Goal: Information Seeking & Learning: Understand process/instructions

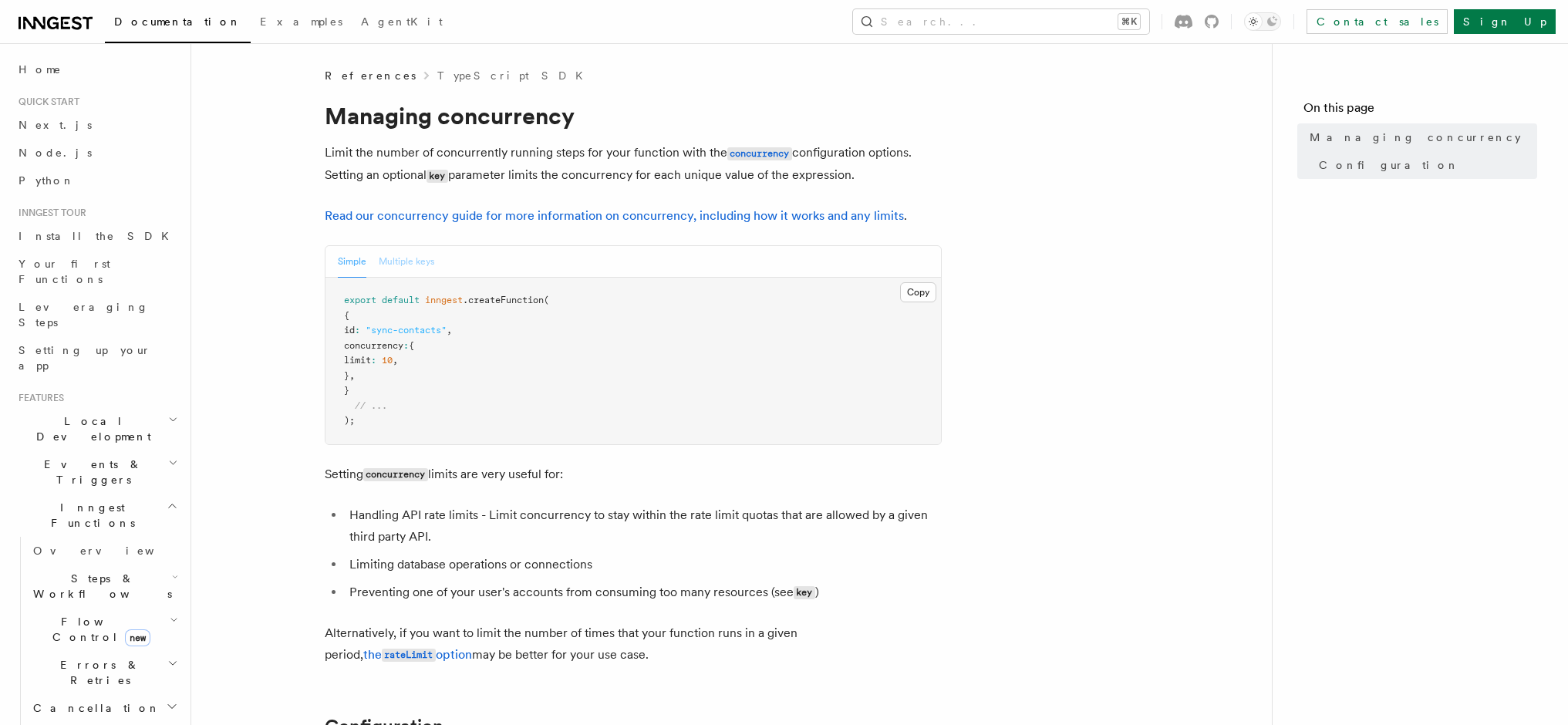
click at [393, 265] on button "Multiple keys" at bounding box center [406, 261] width 56 height 32
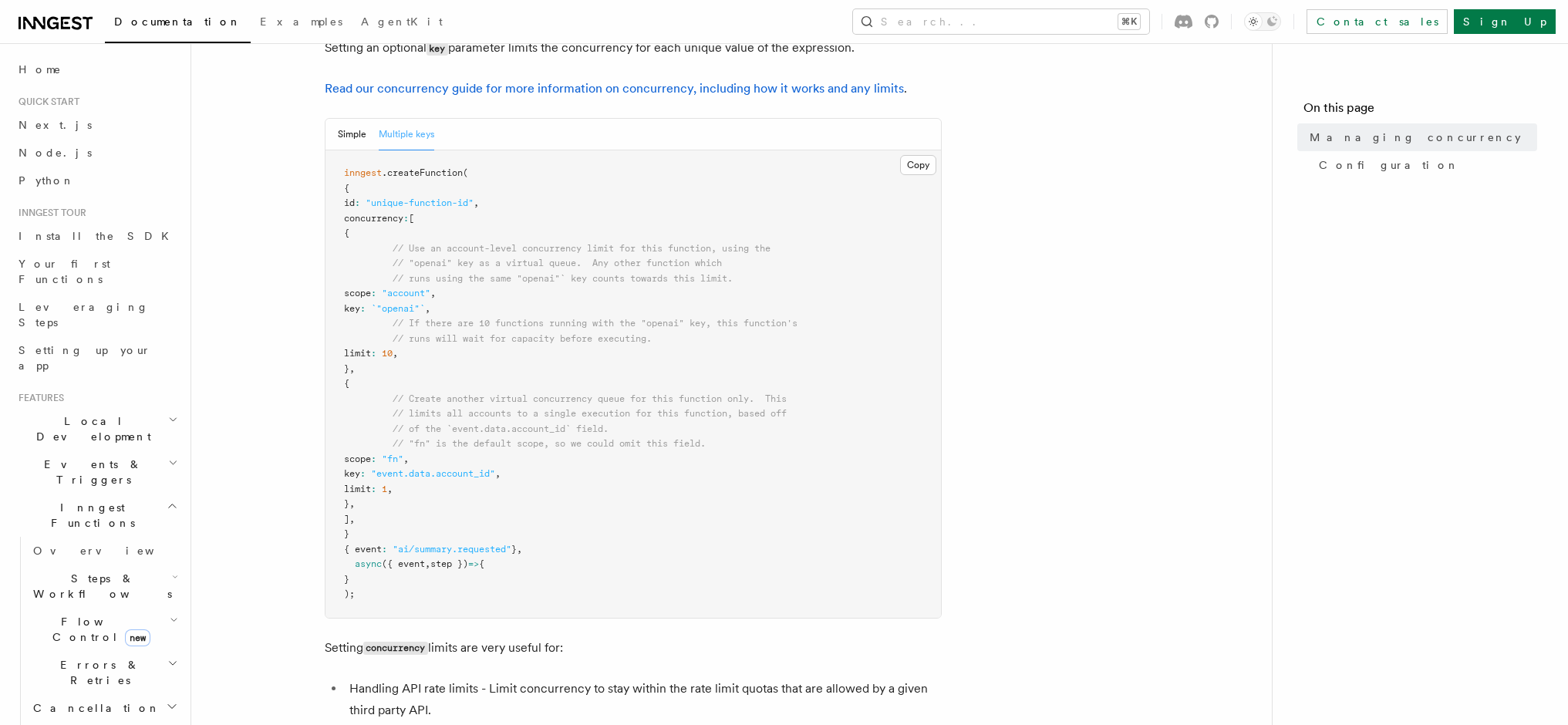
scroll to position [126, 0]
drag, startPoint x: 392, startPoint y: 480, endPoint x: 616, endPoint y: 469, distance: 224.3
click at [616, 469] on pre "inngest .createFunction ( { id : "unique-function-id" , concurrency : [ { // Us…" at bounding box center [633, 385] width 616 height 467
click at [391, 469] on pre "inngest .createFunction ( { id : "unique-function-id" , concurrency : [ { // Us…" at bounding box center [633, 385] width 616 height 467
drag, startPoint x: 386, startPoint y: 465, endPoint x: 558, endPoint y: 491, distance: 174.0
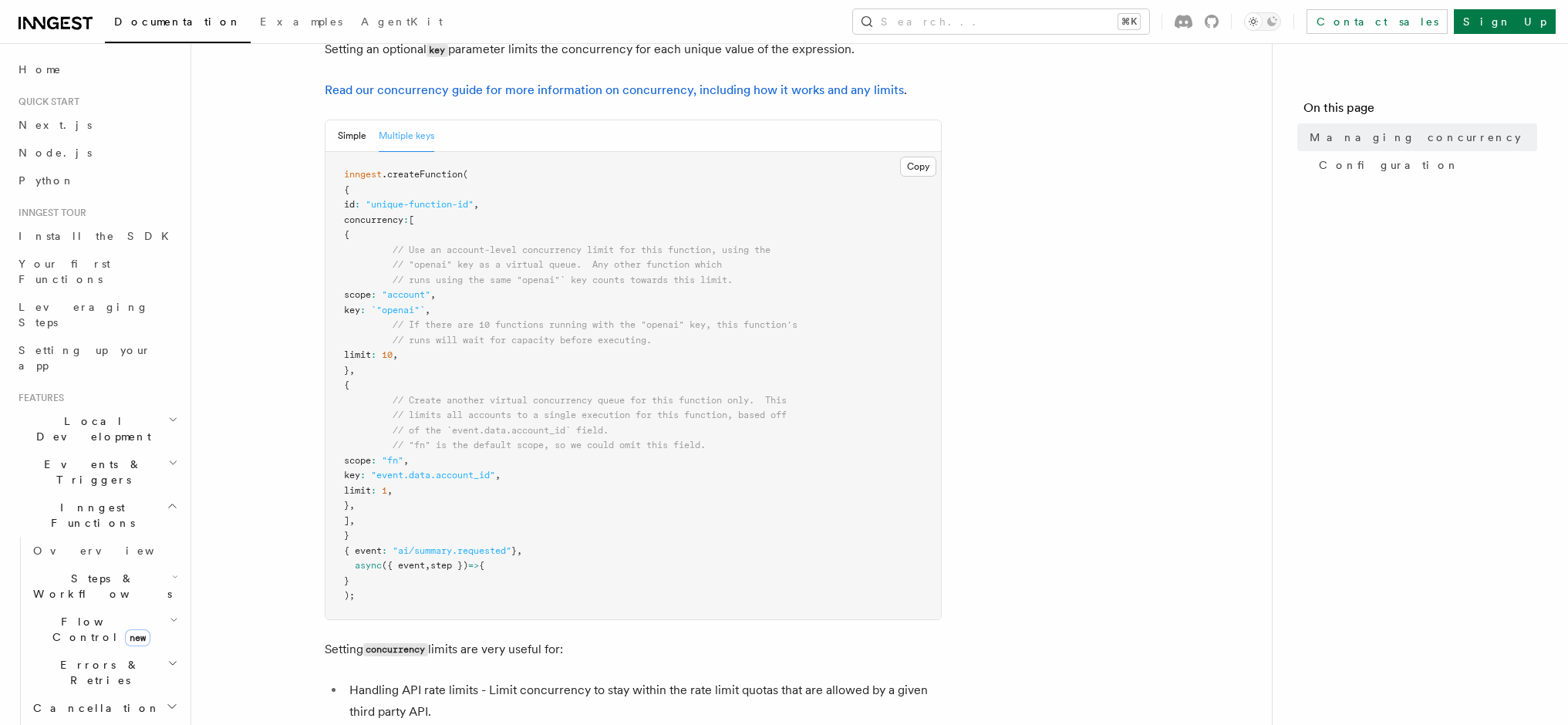
click at [558, 491] on pre "inngest .createFunction ( { id : "unique-function-id" , concurrency : [ { // Us…" at bounding box center [633, 385] width 616 height 467
copy code "scope : "fn" , key : "event.data.account_id" , limit : 1 ,"
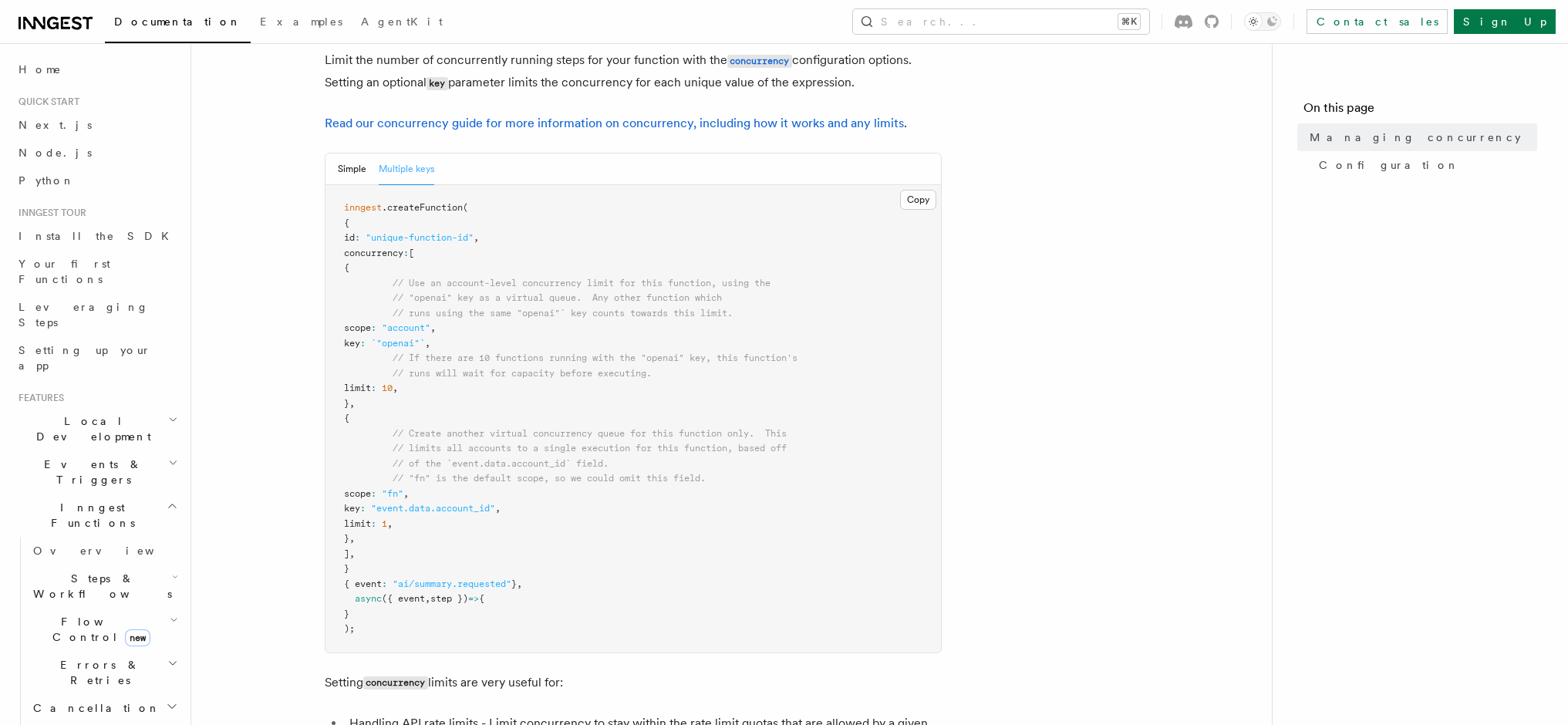
scroll to position [112, 0]
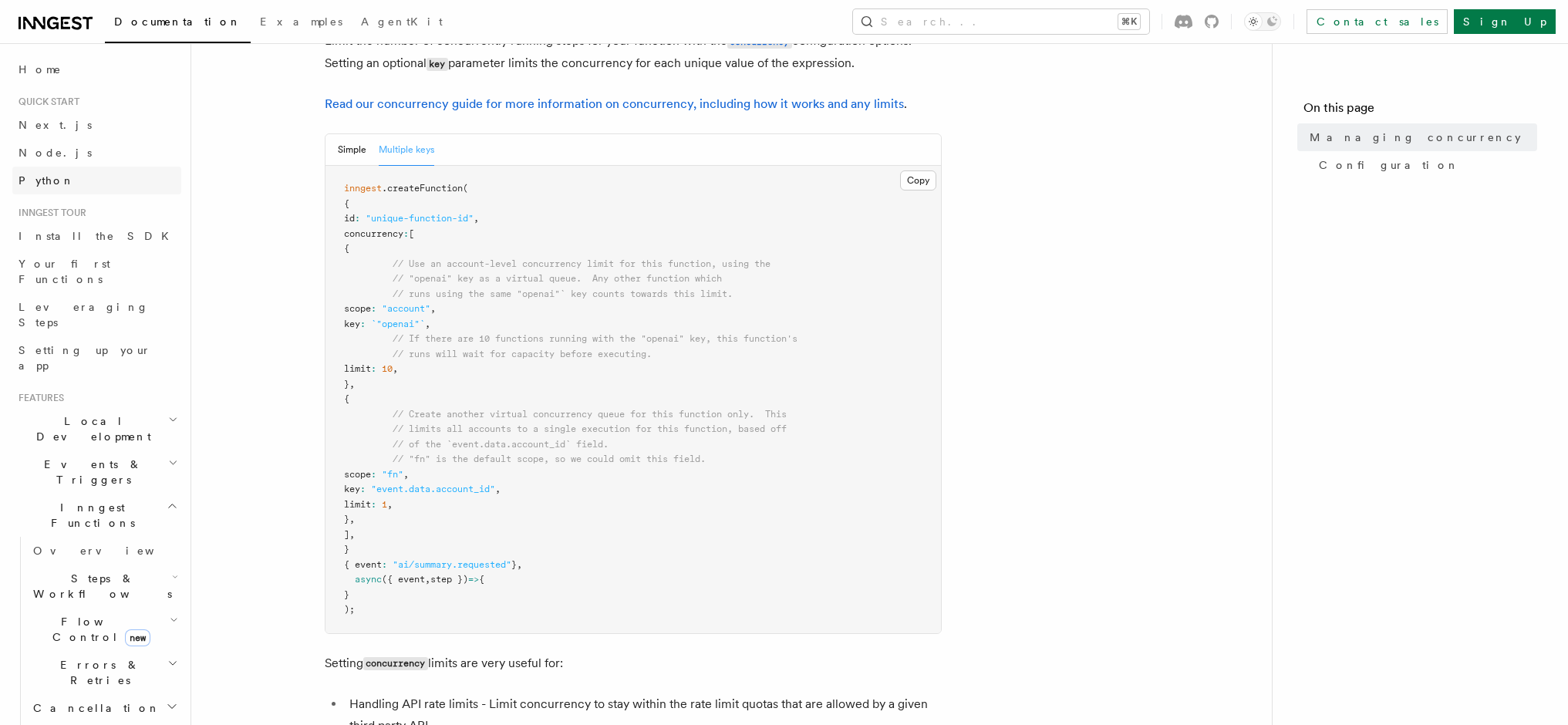
click at [46, 186] on span "Python" at bounding box center [46, 181] width 56 height 12
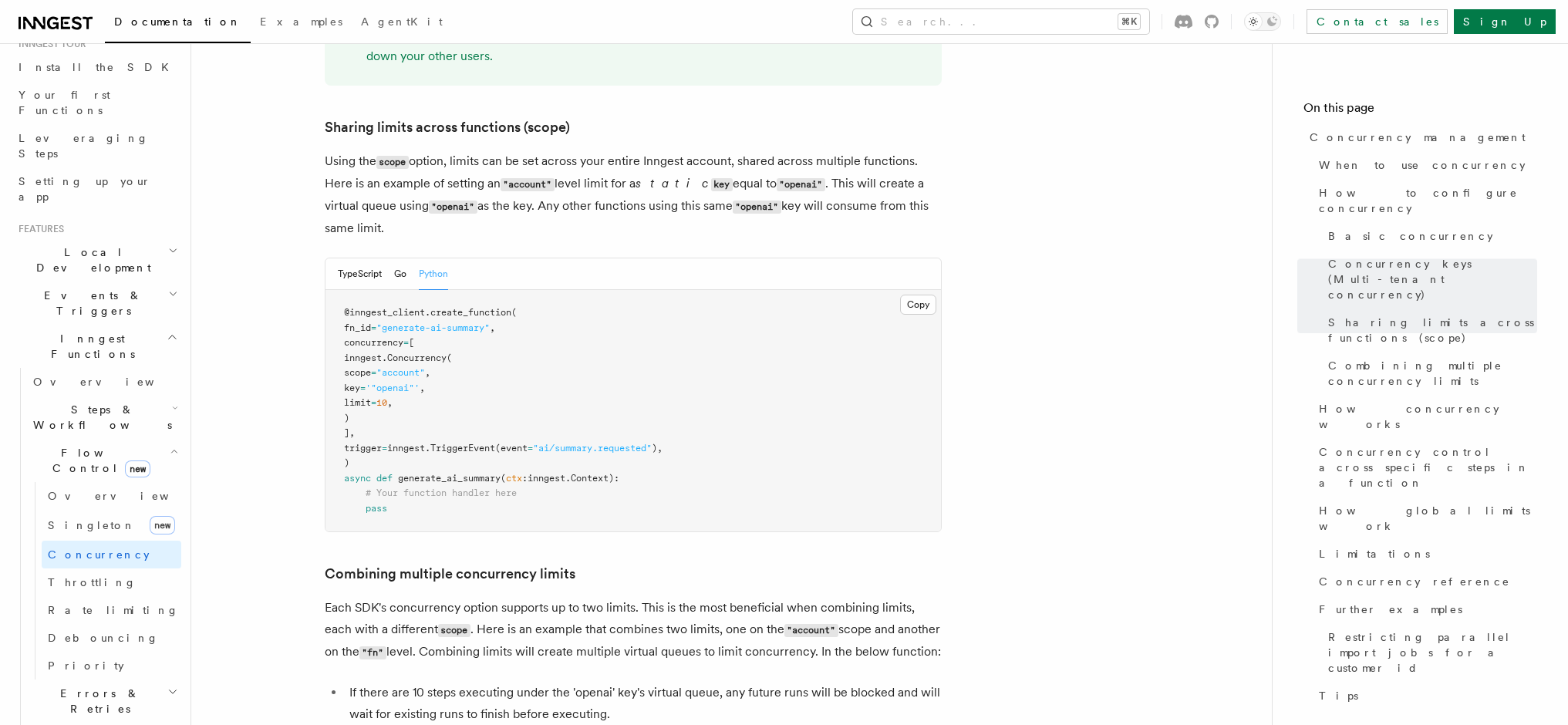
scroll to position [1910, 0]
drag, startPoint x: 380, startPoint y: 290, endPoint x: 549, endPoint y: 350, distance: 179.3
click at [549, 350] on pre "@inngest_client . create_function ( fn_id = "generate-ai-summary" , concurrency…" at bounding box center [633, 408] width 616 height 242
copy code "inngest. Concurrency ( scope = "account" , key = '"openai"' , limit = 10 , )"
